Goal: Navigation & Orientation: Find specific page/section

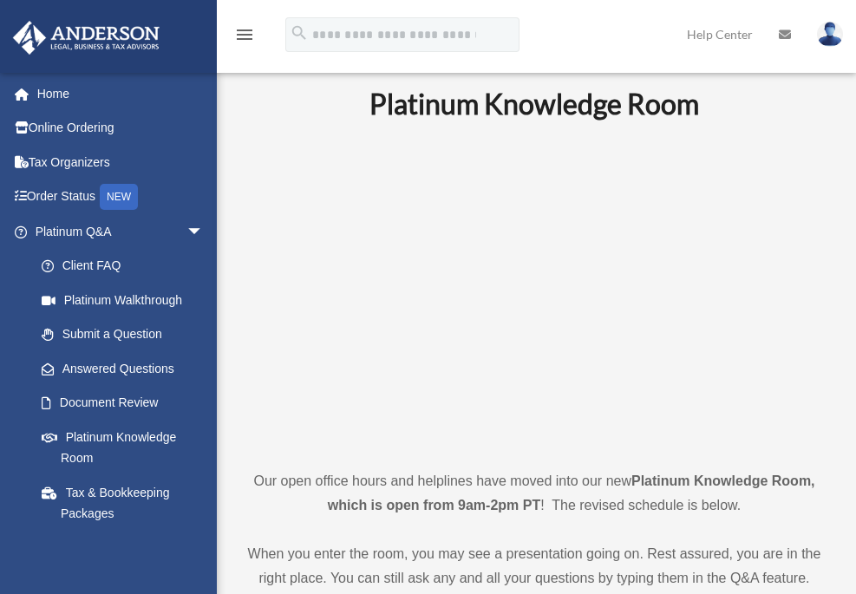
scroll to position [155, 0]
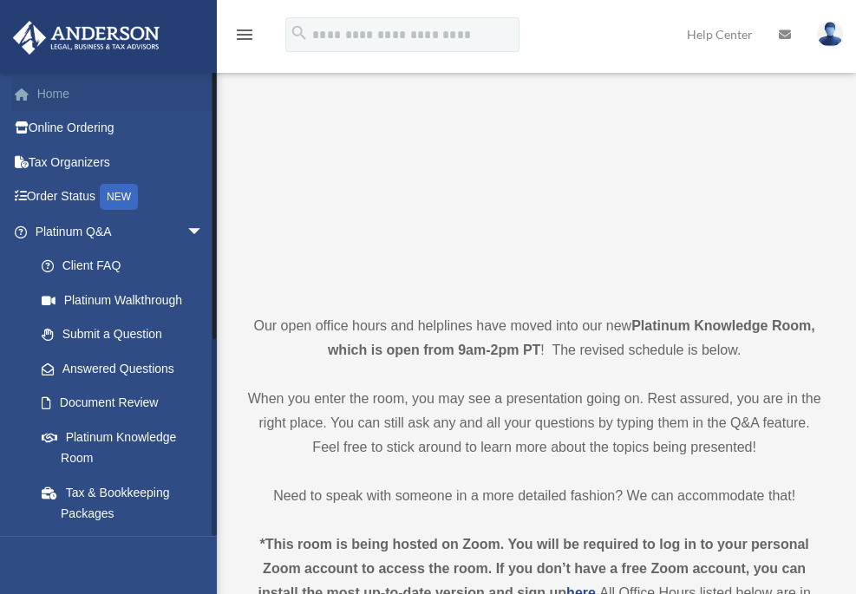
click at [36, 97] on span at bounding box center [30, 95] width 13 height 12
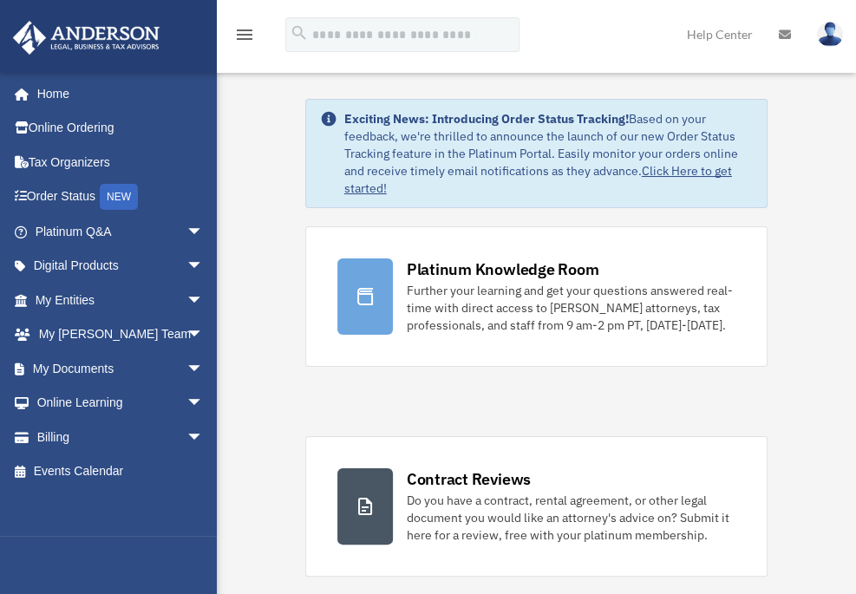
click at [837, 36] on img at bounding box center [830, 34] width 26 height 25
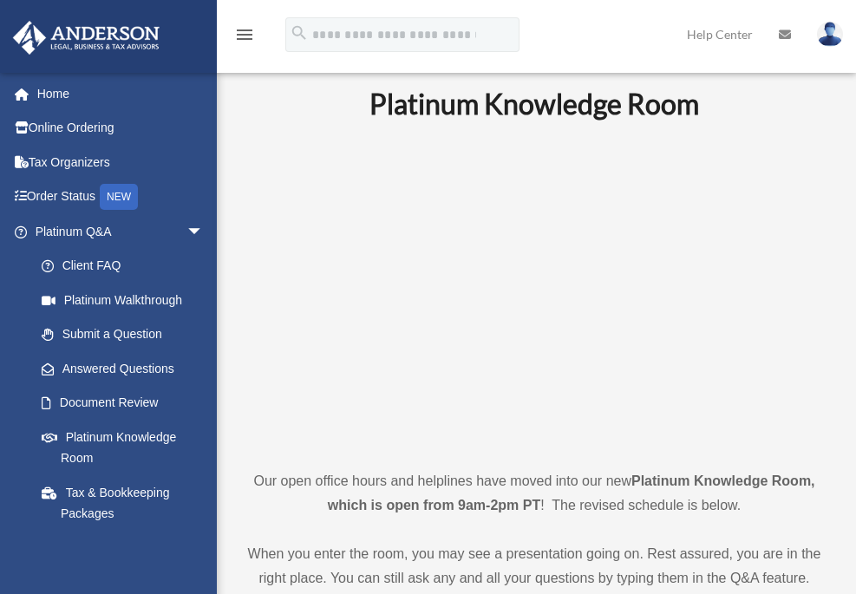
scroll to position [1431, 0]
